Goal: Transaction & Acquisition: Book appointment/travel/reservation

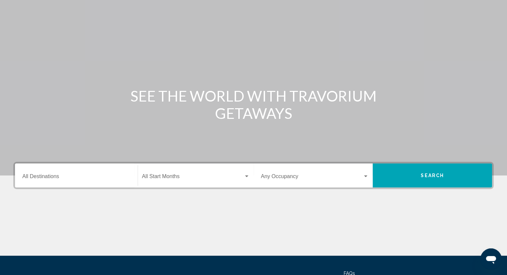
scroll to position [87, 0]
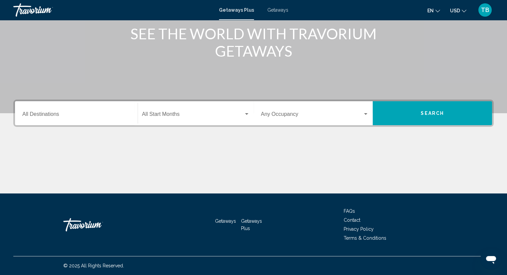
click at [91, 110] on div "Destination All Destinations" at bounding box center [76, 113] width 108 height 21
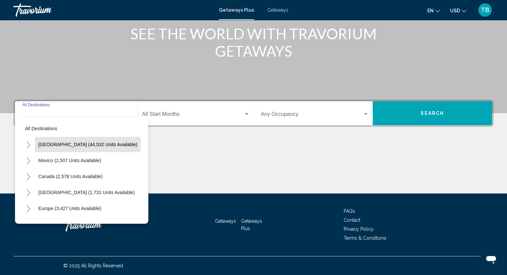
click at [68, 142] on span "[GEOGRAPHIC_DATA] (44,532 units available)" at bounding box center [87, 144] width 99 height 5
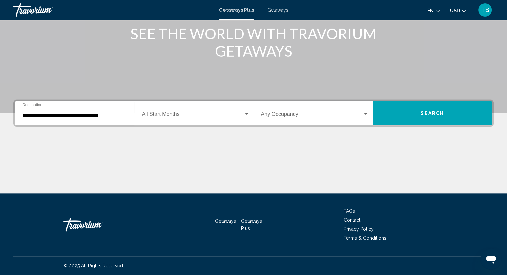
click at [73, 119] on div "**********" at bounding box center [76, 113] width 108 height 21
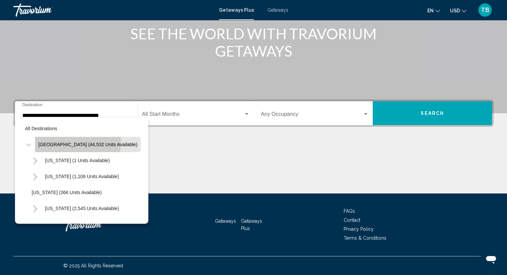
click at [61, 142] on span "United States (44,532 units available)" at bounding box center [87, 144] width 99 height 5
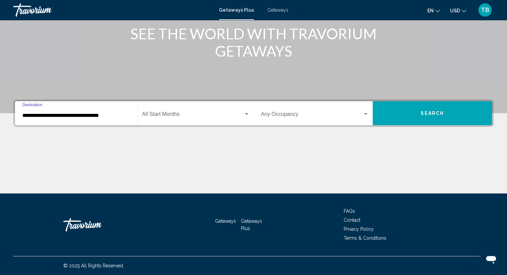
click at [60, 117] on input "**********" at bounding box center [76, 116] width 108 height 6
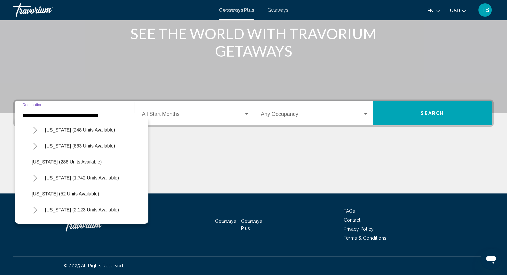
scroll to position [467, 0]
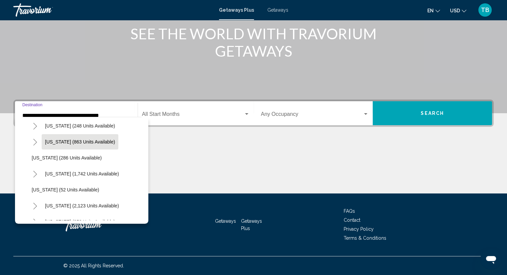
click at [56, 140] on span "North Carolina (863 units available)" at bounding box center [80, 141] width 70 height 5
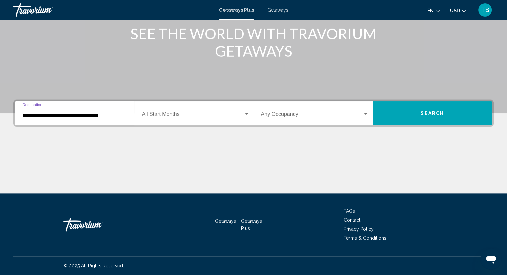
type input "**********"
click at [180, 114] on span "Search widget" at bounding box center [193, 116] width 102 height 6
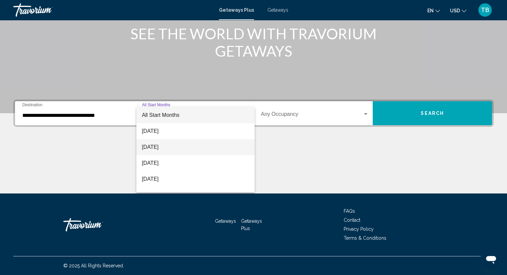
click at [193, 147] on span "September 2025" at bounding box center [196, 147] width 108 height 16
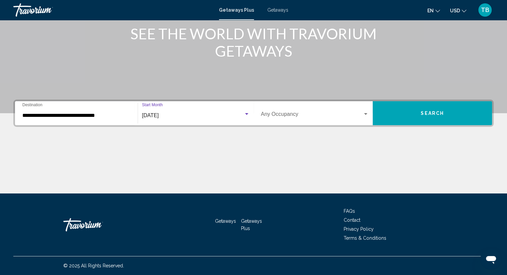
click at [411, 116] on button "Search" at bounding box center [432, 113] width 119 height 24
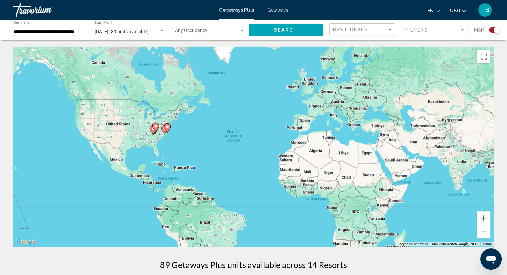
drag, startPoint x: 275, startPoint y: 8, endPoint x: 270, endPoint y: 11, distance: 5.8
click at [275, 8] on span "Getaways" at bounding box center [277, 9] width 21 height 5
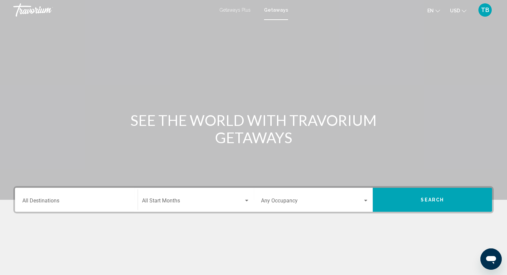
scroll to position [87, 0]
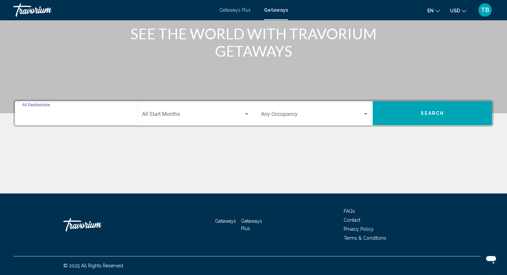
click at [102, 114] on input "Destination All Destinations" at bounding box center [76, 116] width 108 height 6
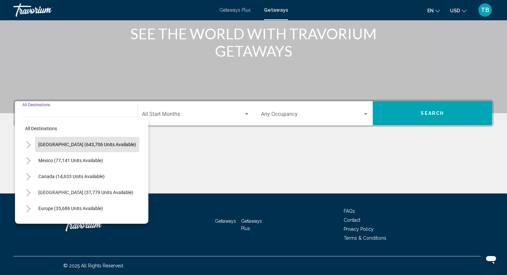
click at [93, 145] on span "United States (643,706 units available)" at bounding box center [87, 144] width 98 height 5
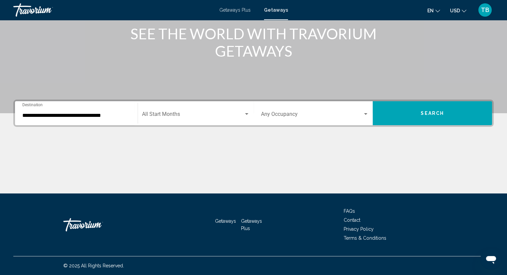
click at [83, 120] on div "**********" at bounding box center [76, 113] width 108 height 21
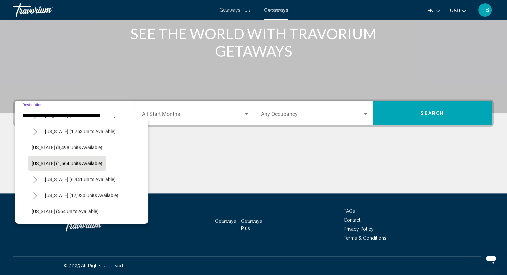
scroll to position [434, 0]
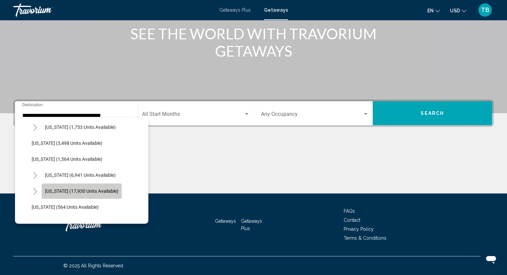
click at [81, 189] on span "North Carolina (17,930 units available)" at bounding box center [81, 191] width 73 height 5
type input "**********"
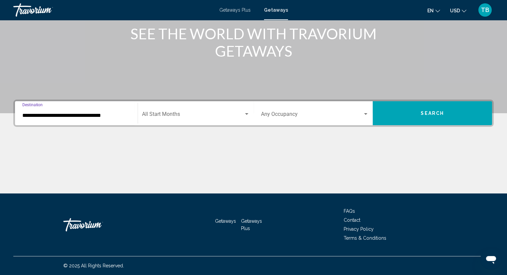
click at [172, 109] on div "Start Month All Start Months" at bounding box center [196, 113] width 108 height 21
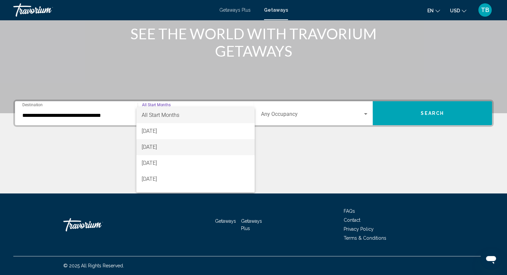
click at [170, 149] on span "September 2025" at bounding box center [196, 147] width 108 height 16
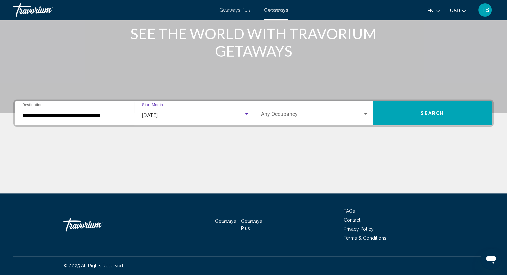
click at [427, 120] on button "Search" at bounding box center [432, 113] width 119 height 24
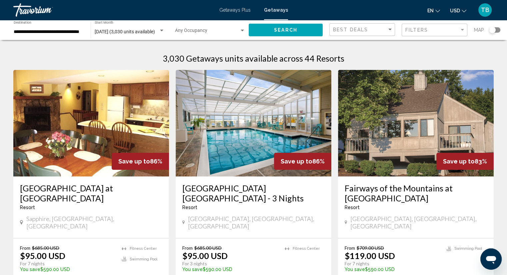
click at [89, 190] on h3 "Fairway Forest at Sapphire Valley" at bounding box center [91, 193] width 142 height 20
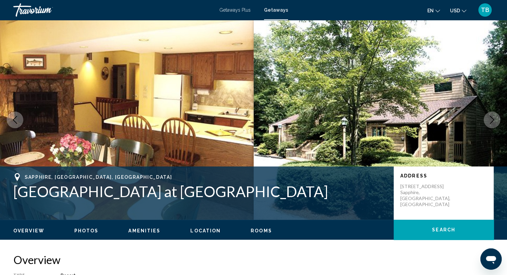
click at [495, 118] on icon "Next image" at bounding box center [492, 120] width 8 height 8
click at [493, 119] on icon "Next image" at bounding box center [492, 120] width 4 height 8
click at [491, 118] on icon "Next image" at bounding box center [492, 120] width 8 height 8
click at [492, 120] on icon "Next image" at bounding box center [492, 120] width 8 height 8
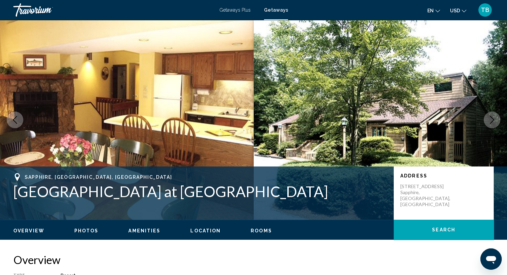
click at [492, 120] on icon "Next image" at bounding box center [492, 120] width 8 height 8
click at [21, 121] on button "Previous image" at bounding box center [15, 120] width 17 height 17
click at [12, 122] on icon "Previous image" at bounding box center [15, 120] width 8 height 8
click at [494, 120] on icon "Next image" at bounding box center [492, 120] width 8 height 8
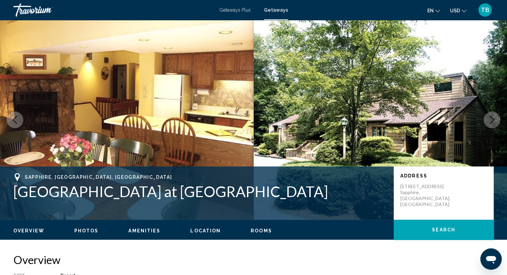
click at [494, 120] on icon "Next image" at bounding box center [492, 120] width 8 height 8
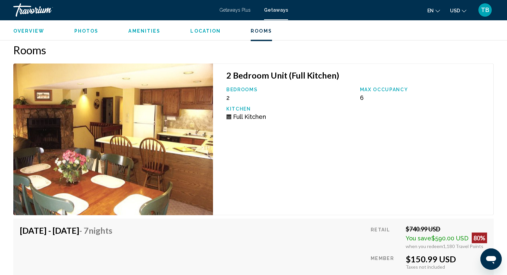
scroll to position [1201, 0]
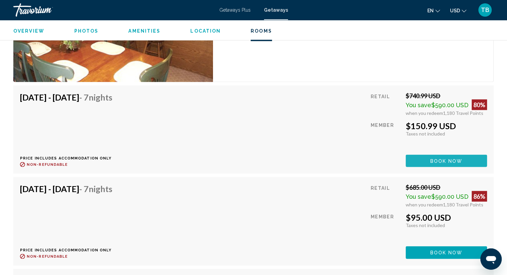
click at [458, 161] on span "Book now" at bounding box center [447, 160] width 32 height 5
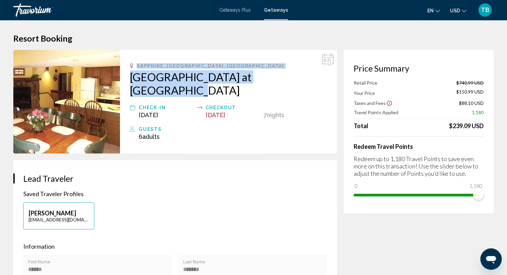
drag, startPoint x: 132, startPoint y: 59, endPoint x: 297, endPoint y: 78, distance: 165.8
click at [297, 78] on div "Sapphire, NC, USA Fairway Forest at Sapphire Valley Check-In Sep 5, 2025 Checko…" at bounding box center [228, 102] width 217 height 104
copy div "Sapphire, NC, USA Fairway Forest at Sapphire Valley"
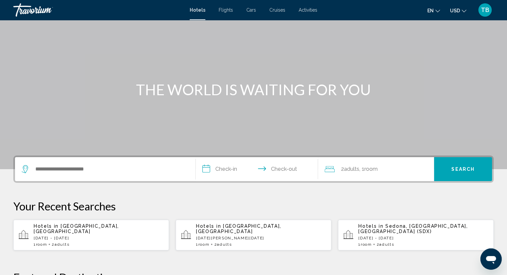
scroll to position [100, 0]
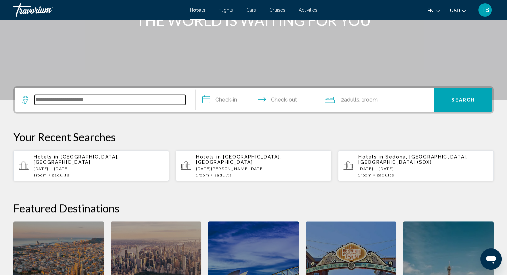
click at [122, 99] on input "Search widget" at bounding box center [110, 100] width 151 height 10
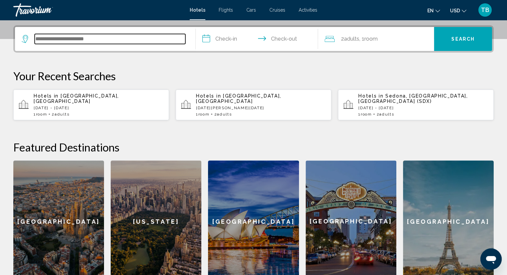
scroll to position [164, 0]
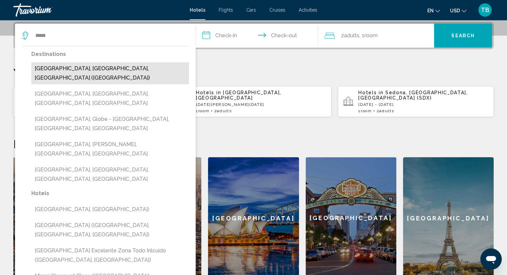
click at [69, 68] on button "Miami, FL, United States (MIA)" at bounding box center [110, 73] width 158 height 22
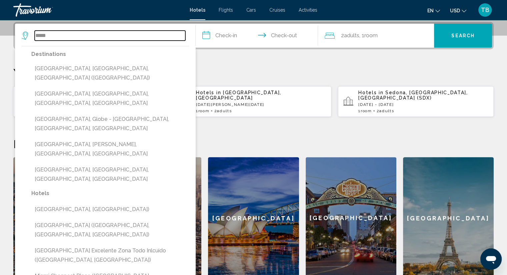
type input "**********"
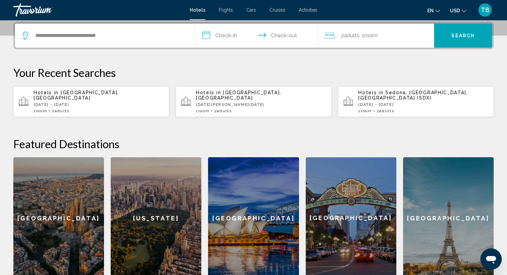
click at [240, 36] on input "**********" at bounding box center [258, 37] width 125 height 26
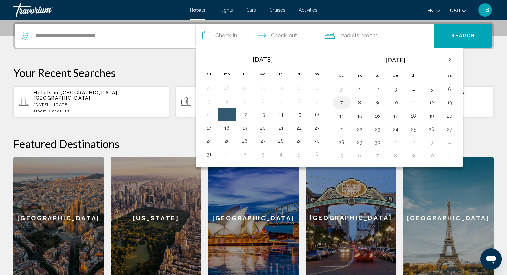
click at [346, 98] on button "7" at bounding box center [342, 102] width 11 height 9
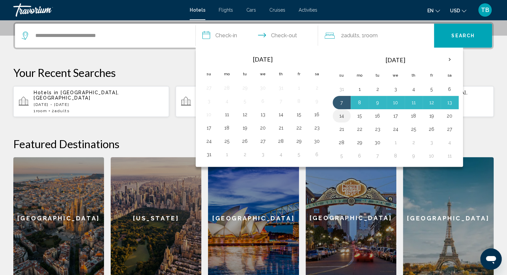
click at [342, 115] on button "14" at bounding box center [342, 115] width 11 height 9
type input "**********"
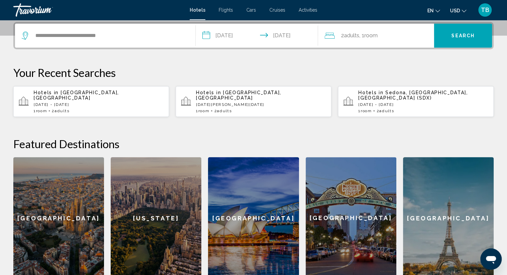
click at [438, 34] on button "Search" at bounding box center [463, 36] width 58 height 24
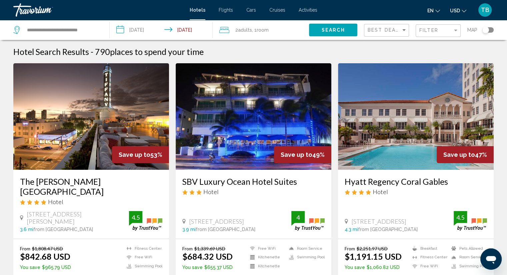
click at [103, 172] on div "The Tony Hotel South Beach Hotel 801 Collins Ave, Miami Beach 3.6 mi from Miami…" at bounding box center [91, 204] width 156 height 69
click at [103, 183] on h3 "The Tony Hotel South Beach" at bounding box center [91, 187] width 142 height 20
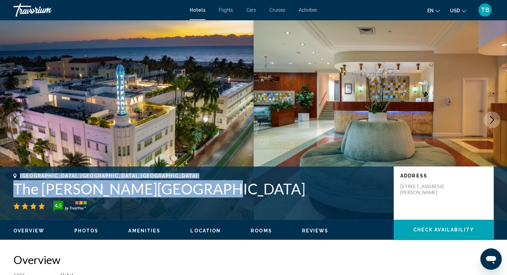
drag, startPoint x: 19, startPoint y: 174, endPoint x: 203, endPoint y: 190, distance: 184.8
click at [203, 190] on div "Miami Beach, FL, United States The Tony Hotel South Beach 4.5" at bounding box center [200, 192] width 374 height 38
copy div "Miami Beach, FL, United States The Tony Hotel South Beach"
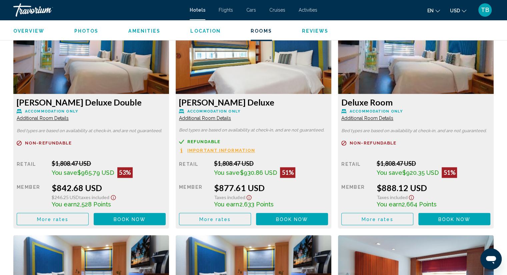
scroll to position [1001, 0]
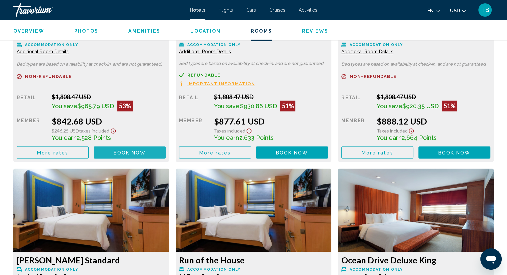
click at [142, 153] on span "Book now" at bounding box center [130, 152] width 32 height 5
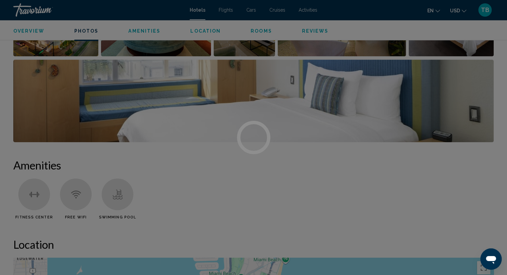
scroll to position [367, 0]
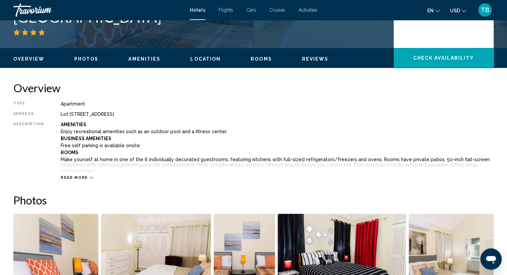
scroll to position [100, 0]
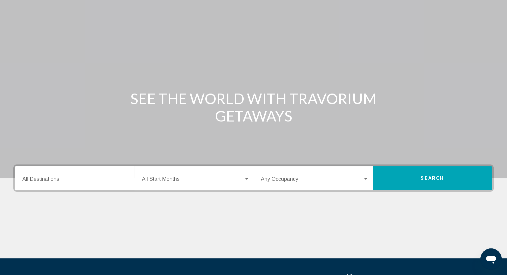
scroll to position [33, 0]
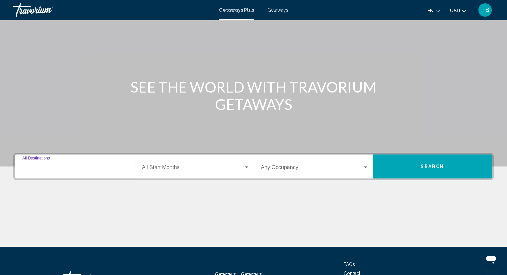
click at [73, 169] on input "Destination All Destinations" at bounding box center [76, 169] width 108 height 6
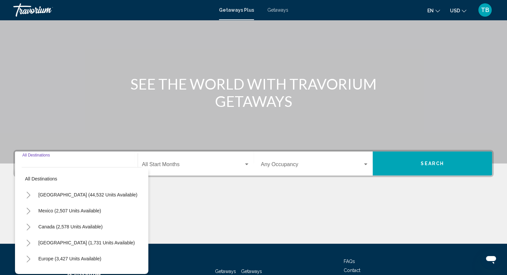
scroll to position [0, 0]
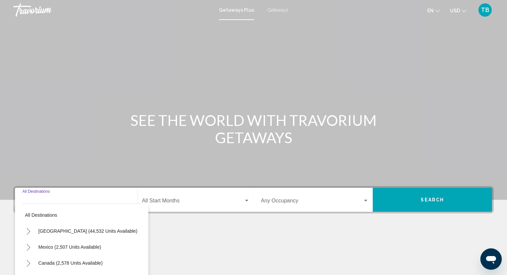
click at [277, 8] on span "Getaways" at bounding box center [277, 9] width 21 height 5
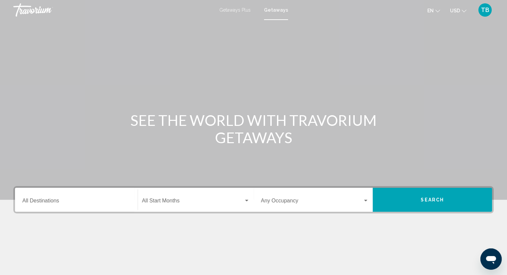
scroll to position [33, 0]
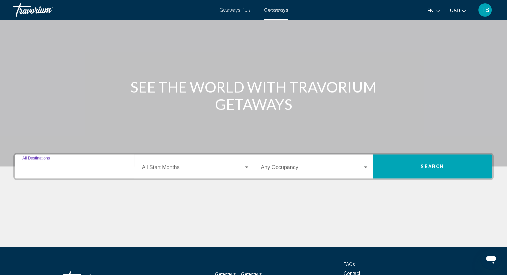
click at [111, 169] on input "Destination All Destinations" at bounding box center [76, 169] width 108 height 6
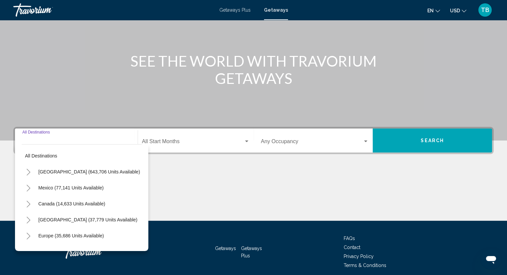
scroll to position [87, 0]
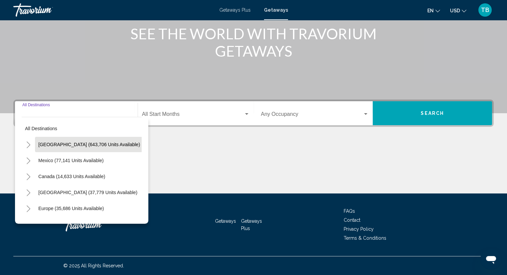
click at [81, 145] on span "United States (643,706 units available)" at bounding box center [89, 144] width 102 height 5
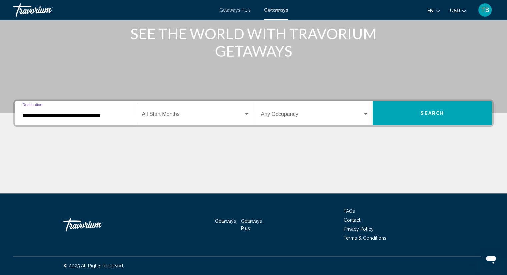
click at [70, 106] on div "**********" at bounding box center [76, 113] width 108 height 21
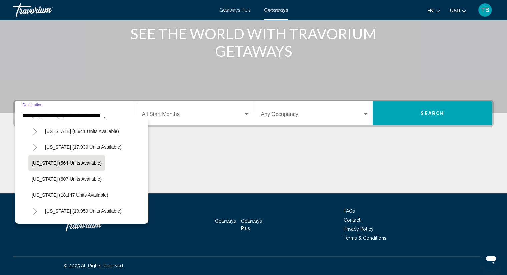
scroll to position [467, 0]
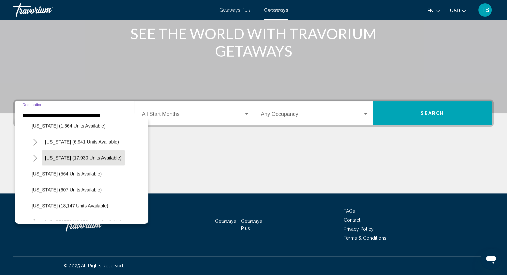
click at [65, 155] on span "North Carolina (17,930 units available)" at bounding box center [83, 157] width 77 height 5
type input "**********"
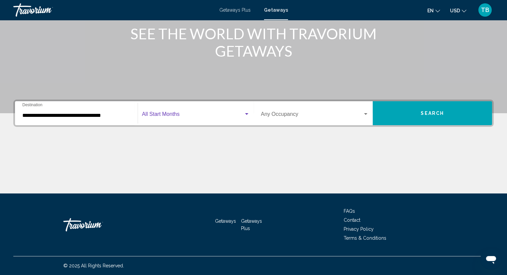
click at [212, 113] on span "Search widget" at bounding box center [193, 116] width 102 height 6
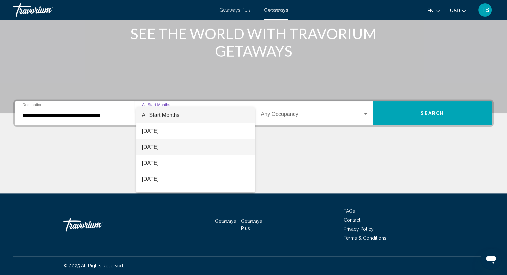
click at [190, 144] on span "September 2025" at bounding box center [196, 147] width 108 height 16
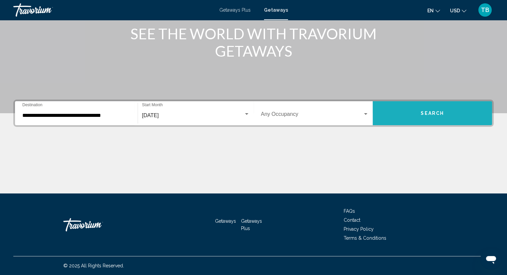
click at [411, 111] on button "Search" at bounding box center [432, 113] width 119 height 24
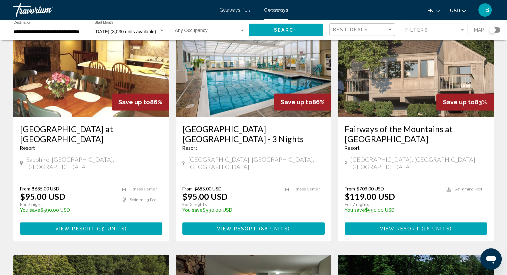
scroll to position [67, 0]
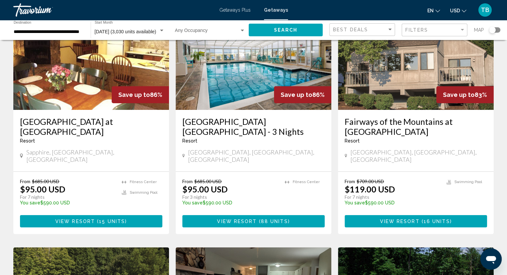
click at [53, 119] on h3 "Fairway Forest at Sapphire Valley" at bounding box center [91, 127] width 142 height 20
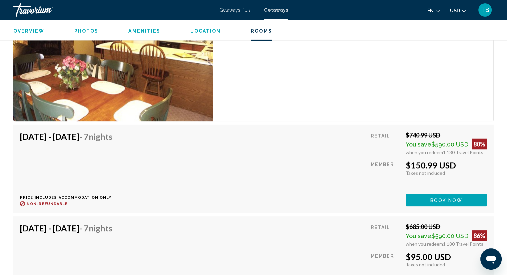
scroll to position [1172, 0]
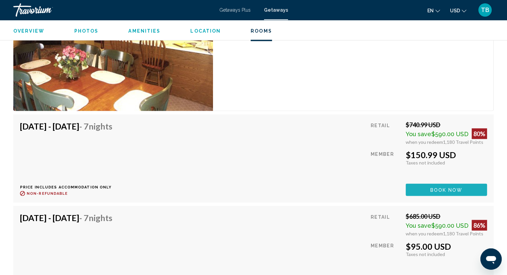
click at [432, 192] on span "Book now" at bounding box center [447, 189] width 32 height 5
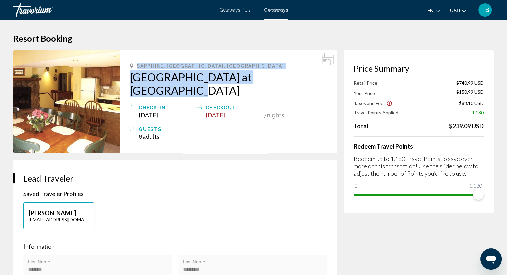
drag, startPoint x: 134, startPoint y: 65, endPoint x: 317, endPoint y: 80, distance: 183.1
click at [317, 80] on div "Sapphire, NC, USA Fairway Forest at Sapphire Valley Check-In Sep 5, 2025 Checko…" at bounding box center [228, 102] width 217 height 104
copy div "Sapphire, NC, USA Fairway Forest at Sapphire Valley"
